Goal: Task Accomplishment & Management: Manage account settings

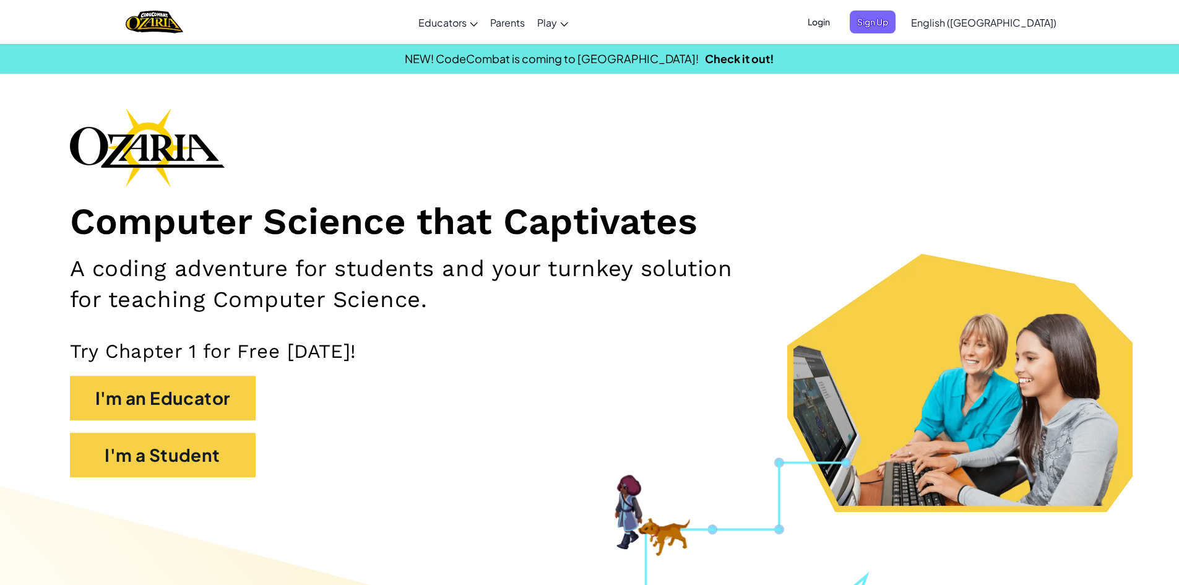
click at [893, 33] on div "Login Sign Up English ([GEOGRAPHIC_DATA]) English ([GEOGRAPHIC_DATA]) English (…" at bounding box center [928, 22] width 269 height 33
click at [838, 24] on span "Login" at bounding box center [818, 22] width 37 height 23
